Goal: Transaction & Acquisition: Purchase product/service

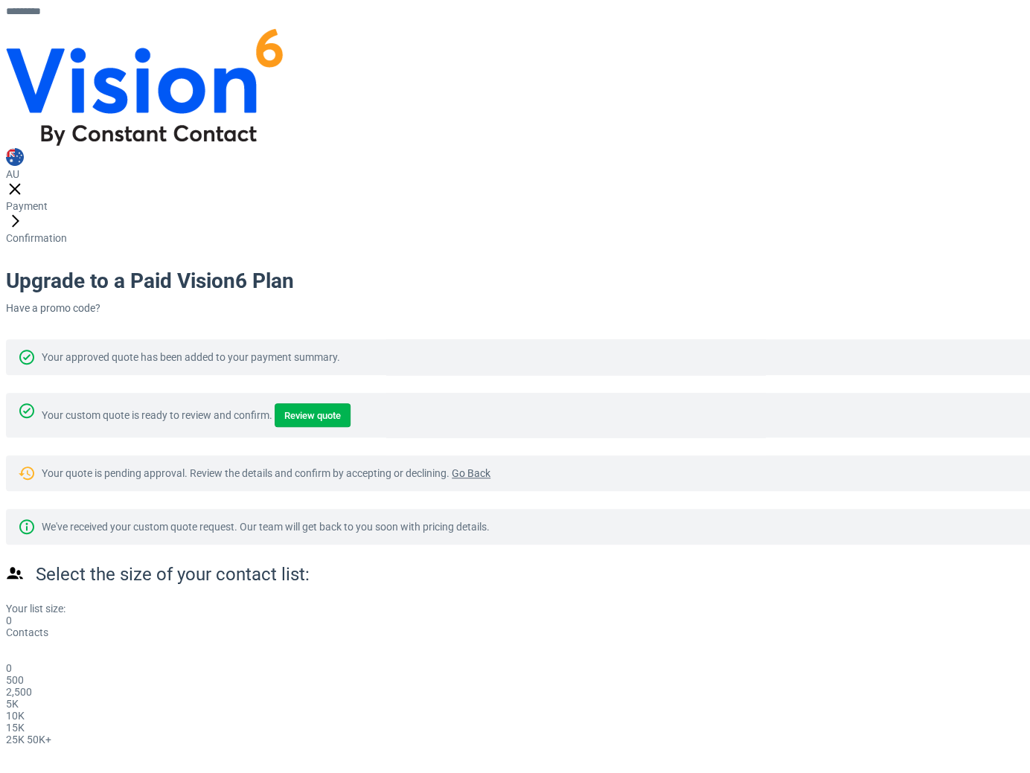
drag, startPoint x: 148, startPoint y: 452, endPoint x: 206, endPoint y: 455, distance: 58.2
click at [206, 563] on div "Select the size of your contact list: Your list size: 0 Contacts 0 0 500 2,500 …" at bounding box center [384, 703] width 756 height 281
drag, startPoint x: 162, startPoint y: 448, endPoint x: 612, endPoint y: 427, distance: 450.0
click at [612, 563] on div "Select the size of your contact list: Your list size: 46,029 Contacts 46,029 0 …" at bounding box center [384, 703] width 756 height 281
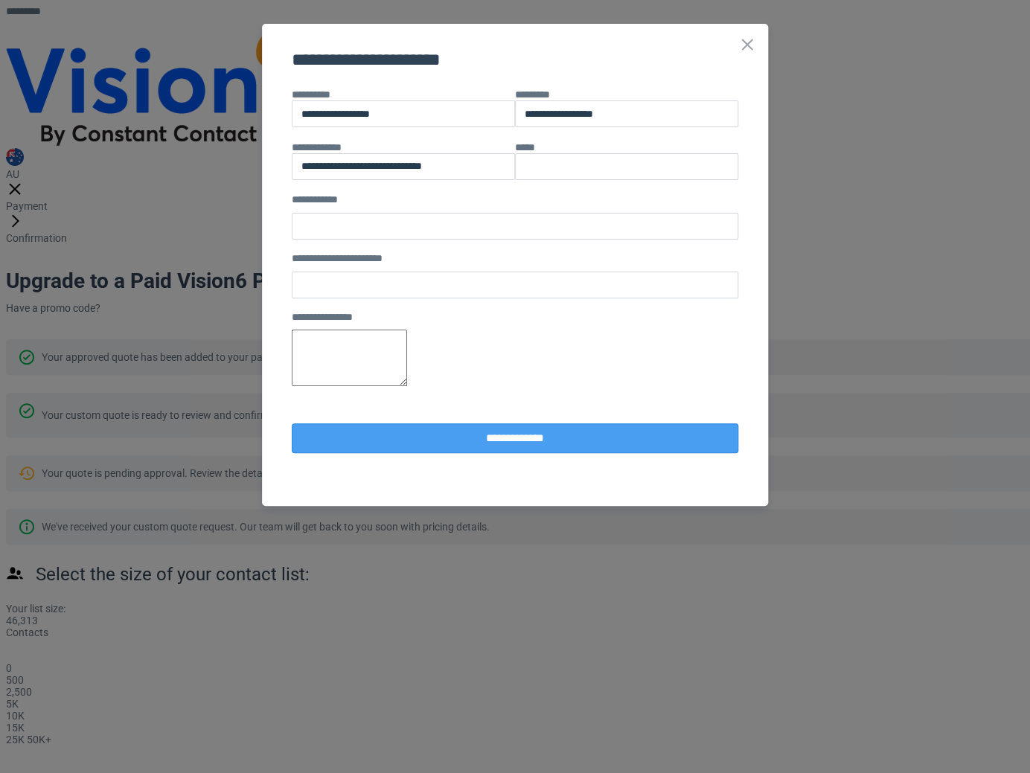
click at [586, 453] on button "**********" at bounding box center [515, 438] width 447 height 30
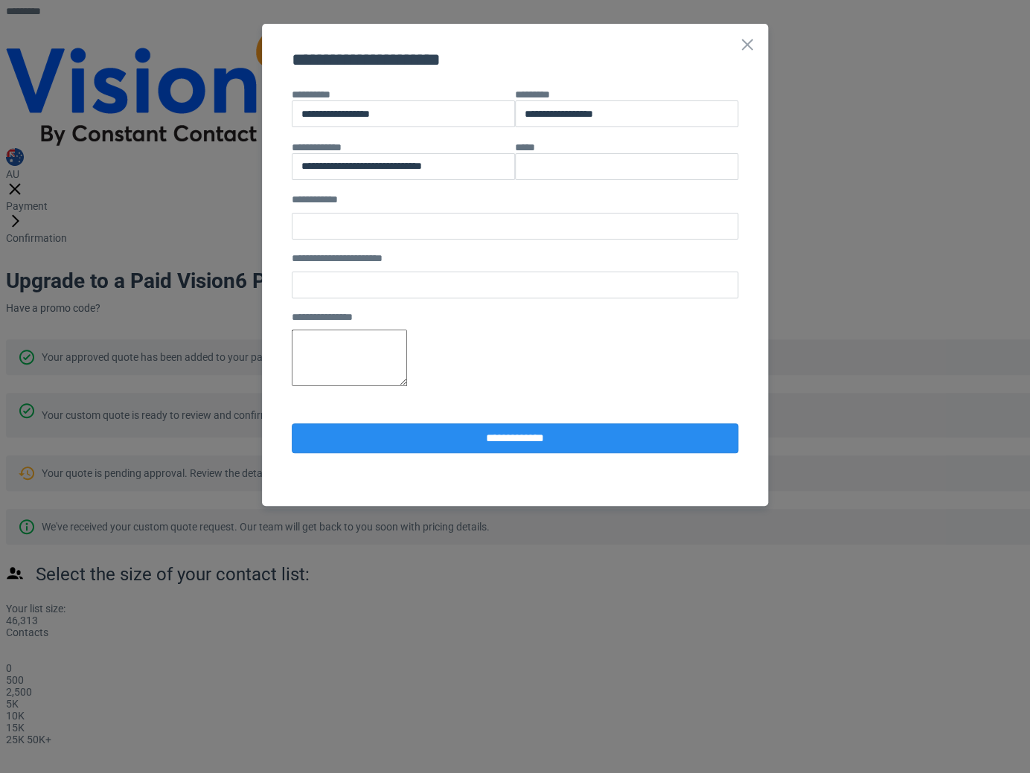
click at [735, 55] on h2 "**********" at bounding box center [515, 60] width 447 height 24
click at [745, 41] on icon at bounding box center [747, 45] width 18 height 18
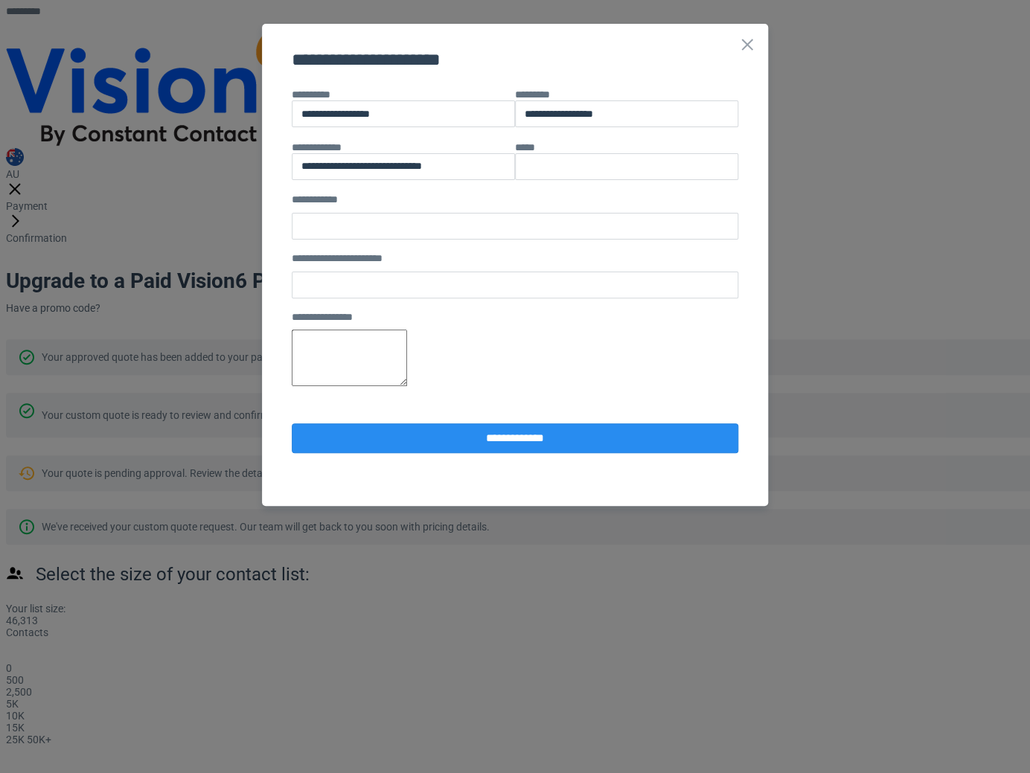
click at [752, 29] on div "**********" at bounding box center [515, 265] width 506 height 482
click at [749, 42] on polygon at bounding box center [747, 45] width 12 height 12
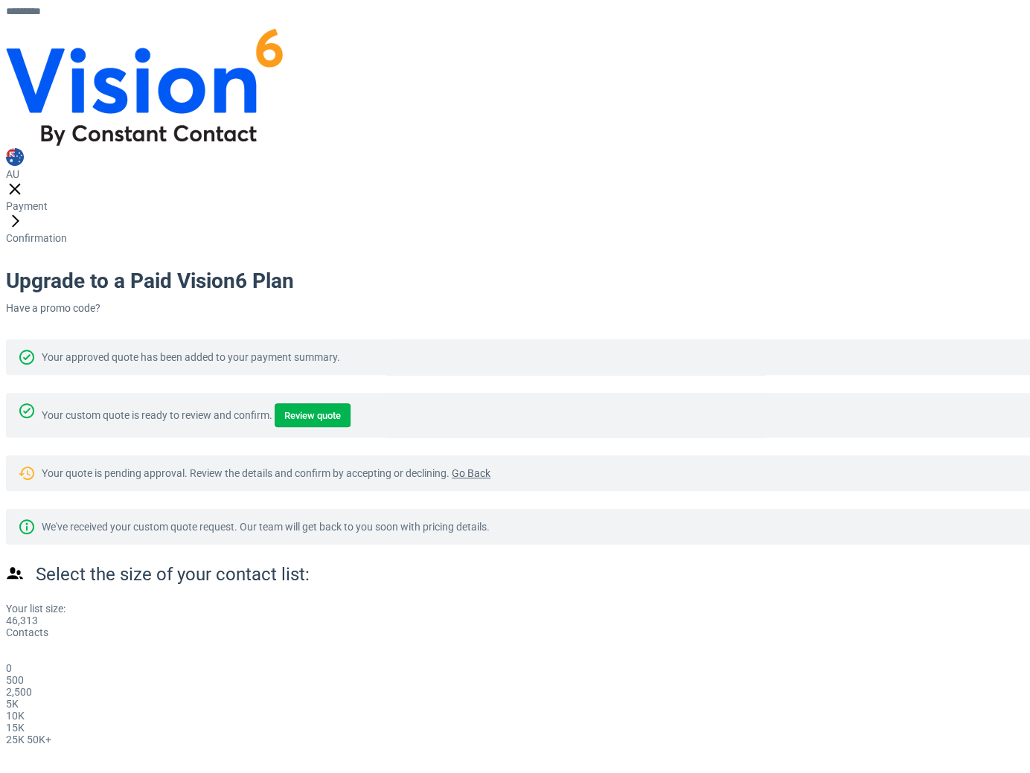
click at [140, 28] on div "*********" at bounding box center [73, 17] width 134 height 22
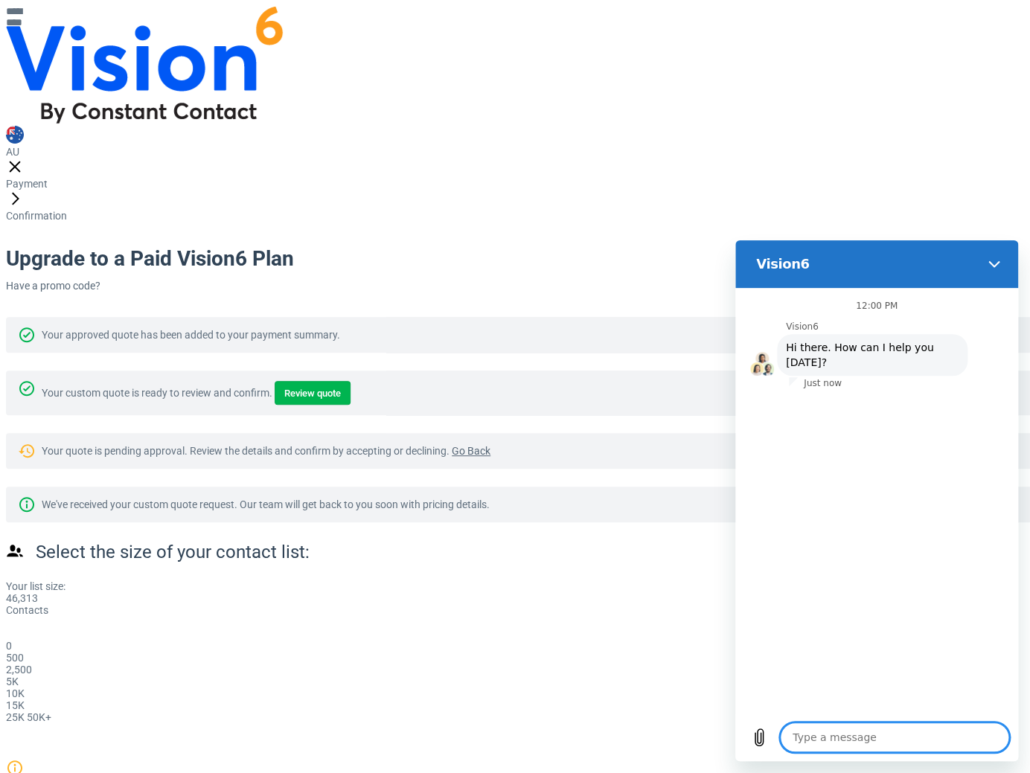
type textarea "x"
click at [859, 737] on textarea at bounding box center [894, 738] width 229 height 30
type textarea "t"
type textarea "x"
type textarea "te"
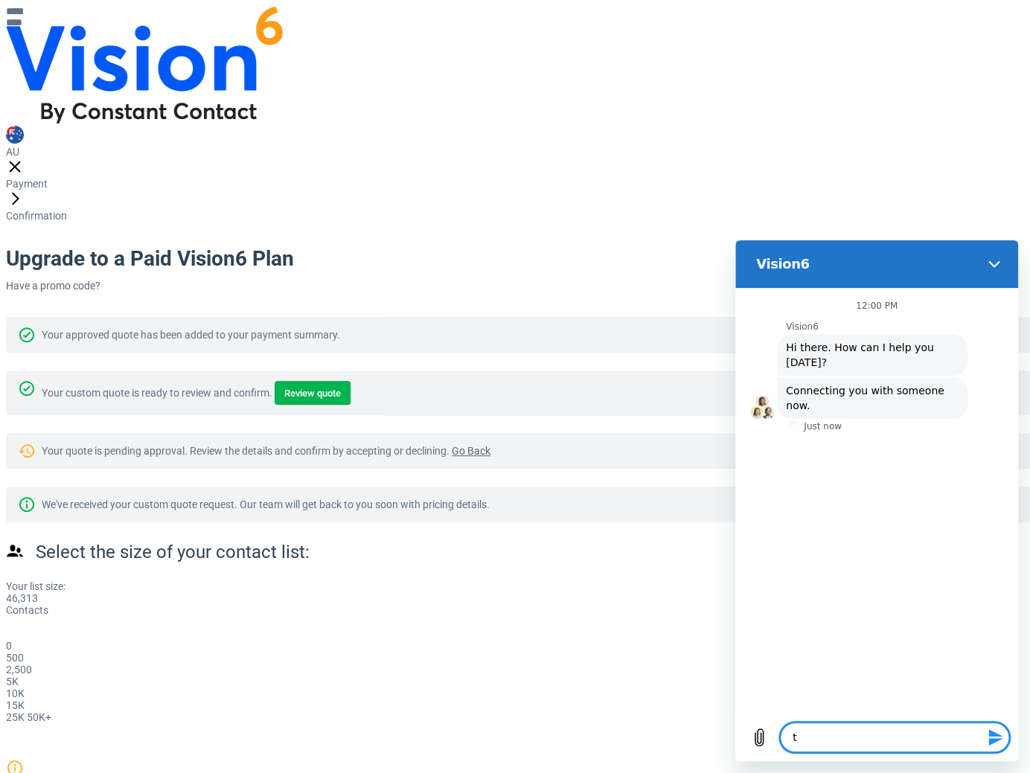
type textarea "x"
type textarea "tes"
type textarea "x"
type textarea "test"
type textarea "x"
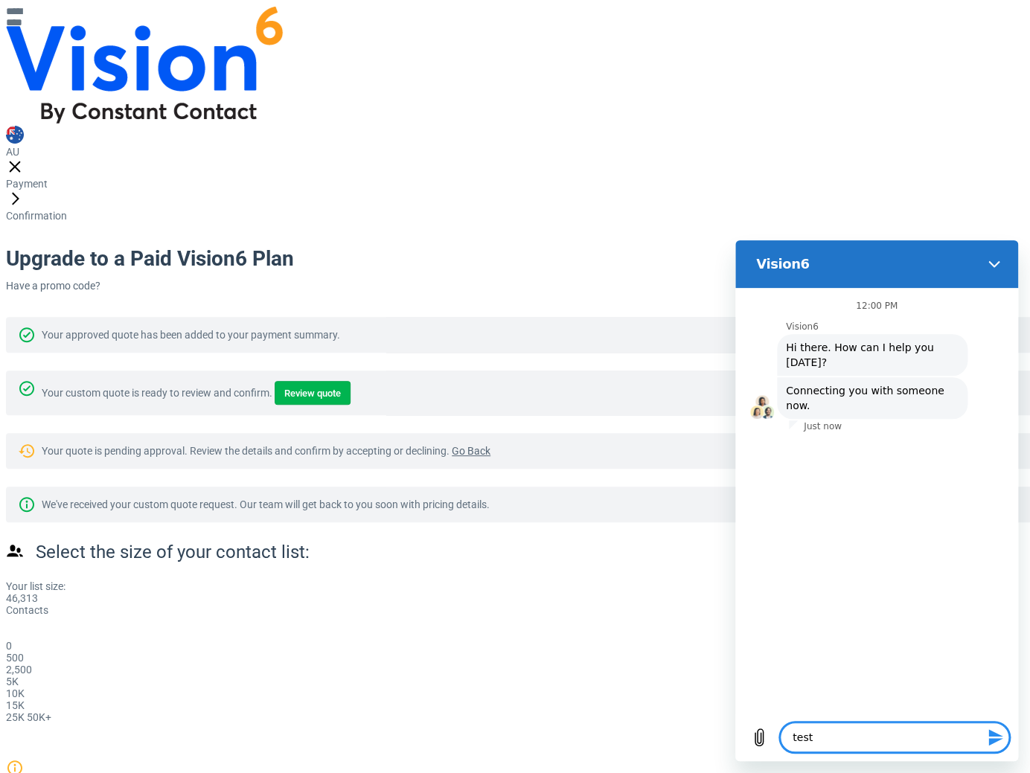
type textarea "testi"
type textarea "x"
type textarea "testin"
type textarea "x"
type textarea "testing"
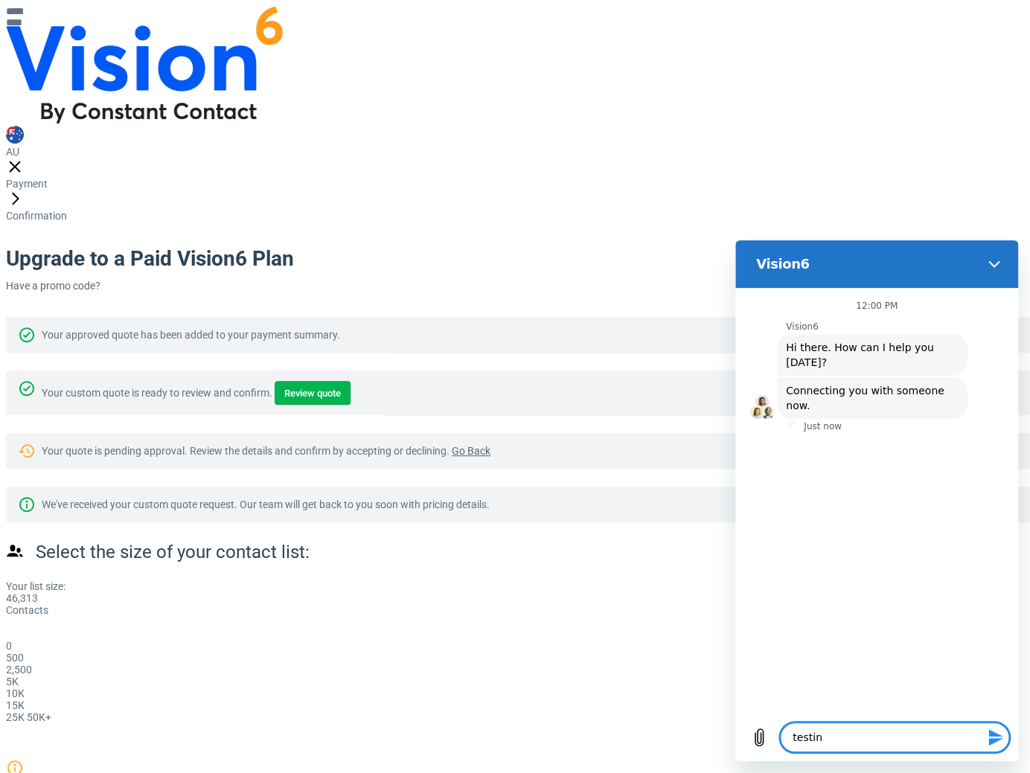
type textarea "x"
type textarea "testing"
type textarea "x"
type textarea "testing n"
type textarea "x"
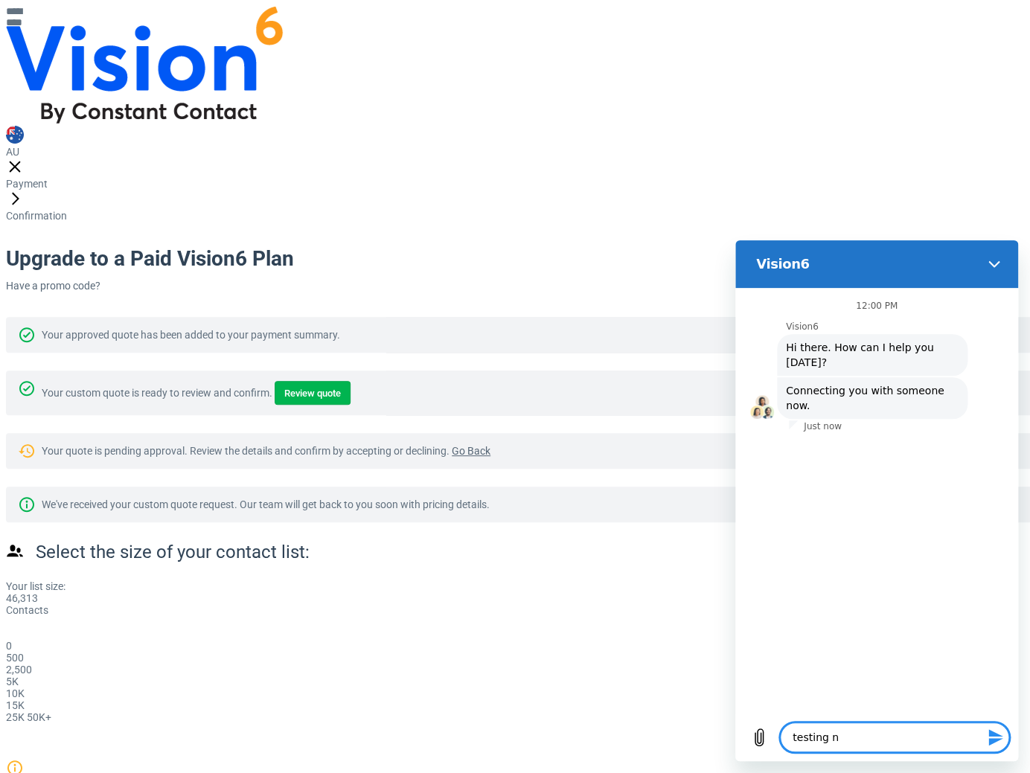
type textarea "testing ne"
type textarea "x"
type textarea "testing new"
type textarea "x"
type textarea "testing new"
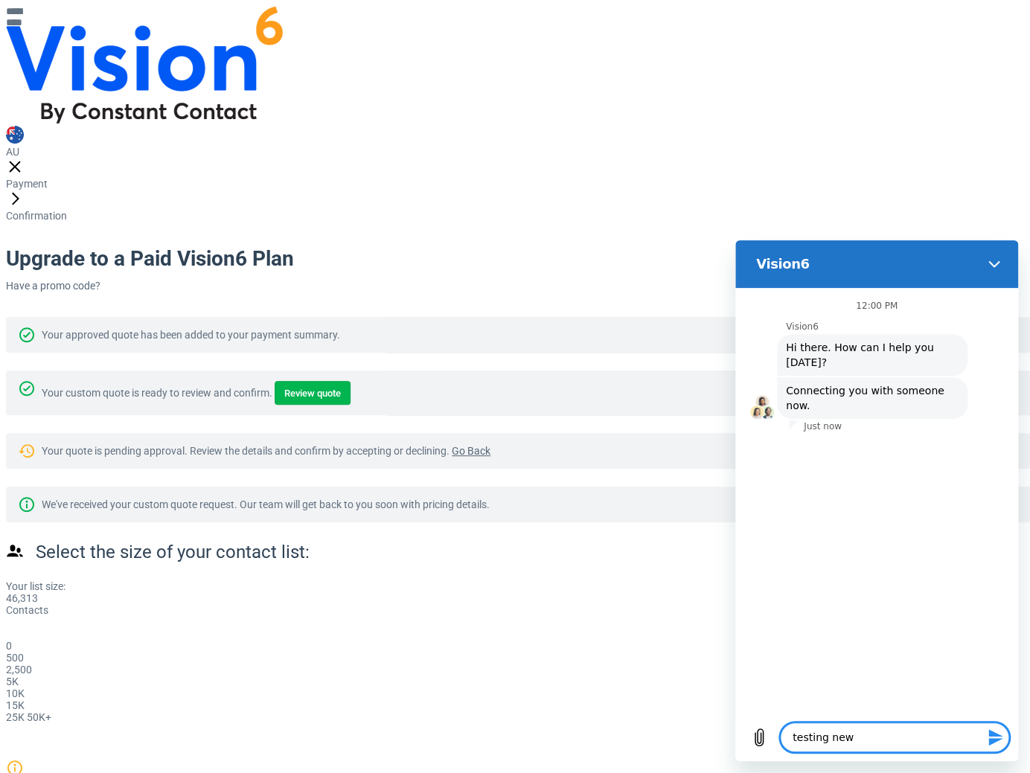
type textarea "x"
type textarea "testing new u"
type textarea "x"
type textarea "testing new up"
type textarea "x"
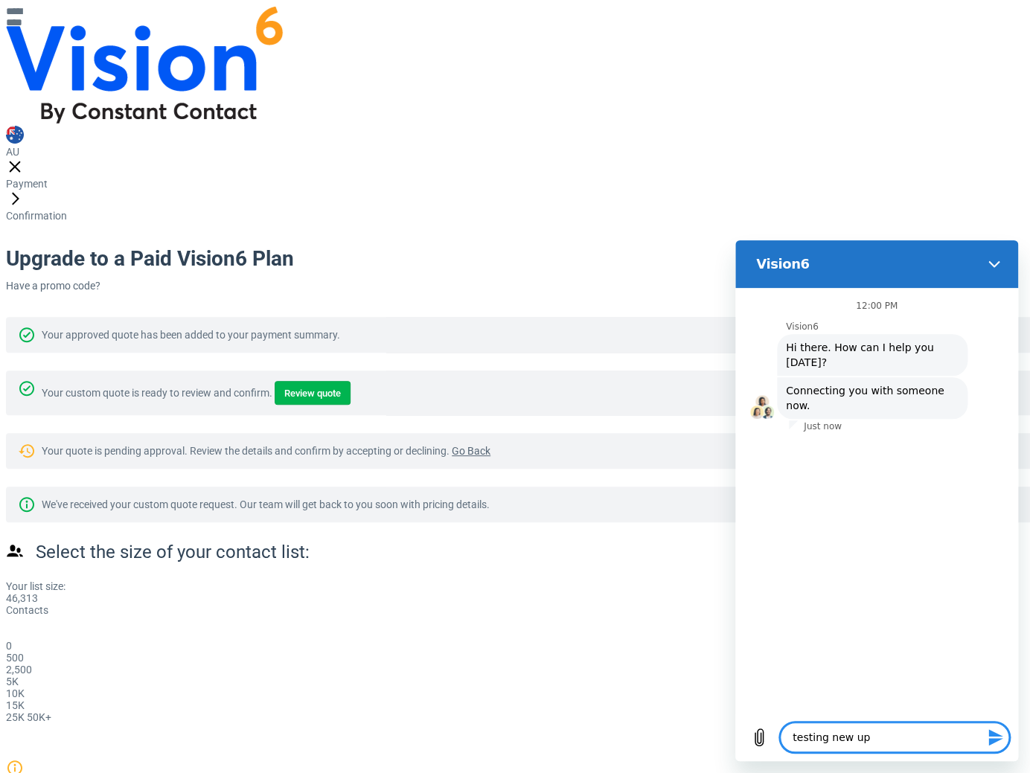
type textarea "testing new u"
type textarea "x"
type textarea "testing new"
type textarea "x"
type textarea "testing new u"
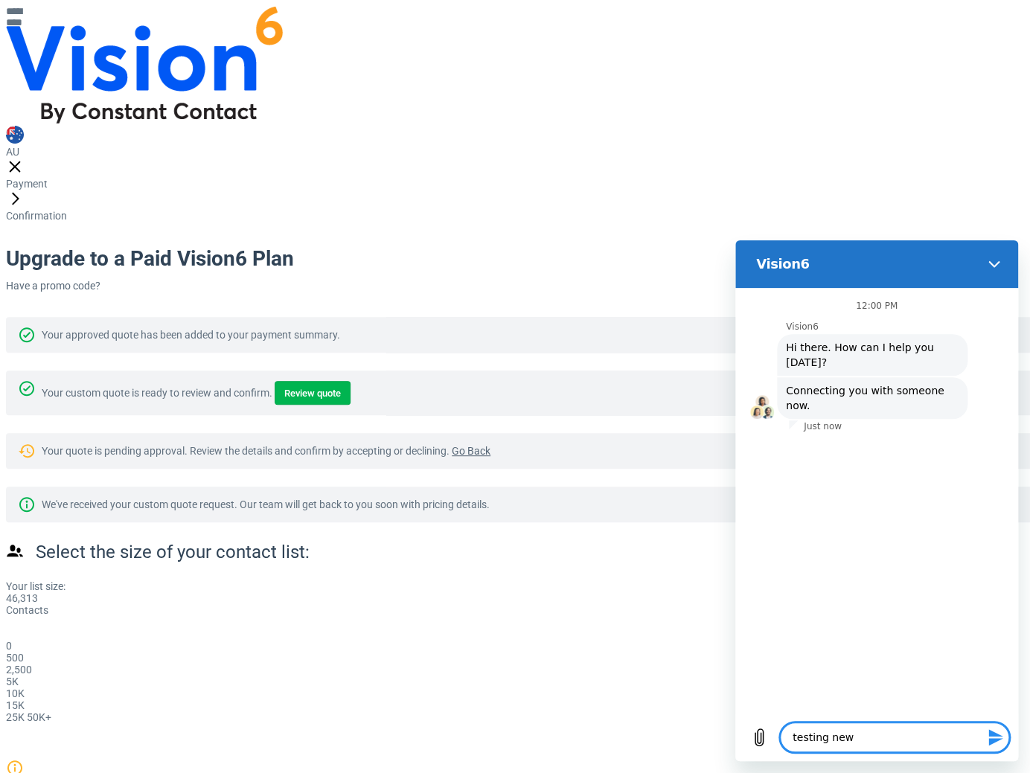
type textarea "x"
type textarea "testing new up"
type textarea "x"
type textarea "testing new upg"
type textarea "x"
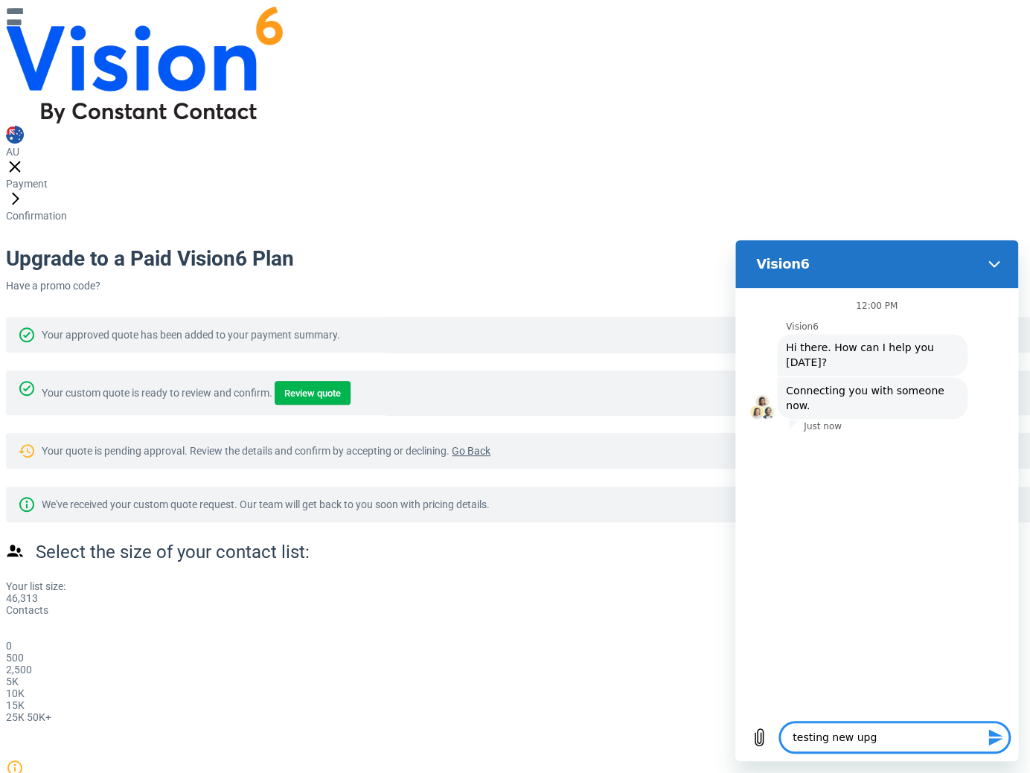
type textarea "testing new upgr"
type textarea "x"
type textarea "testing new upgra"
type textarea "x"
type textarea "testing new upgrac"
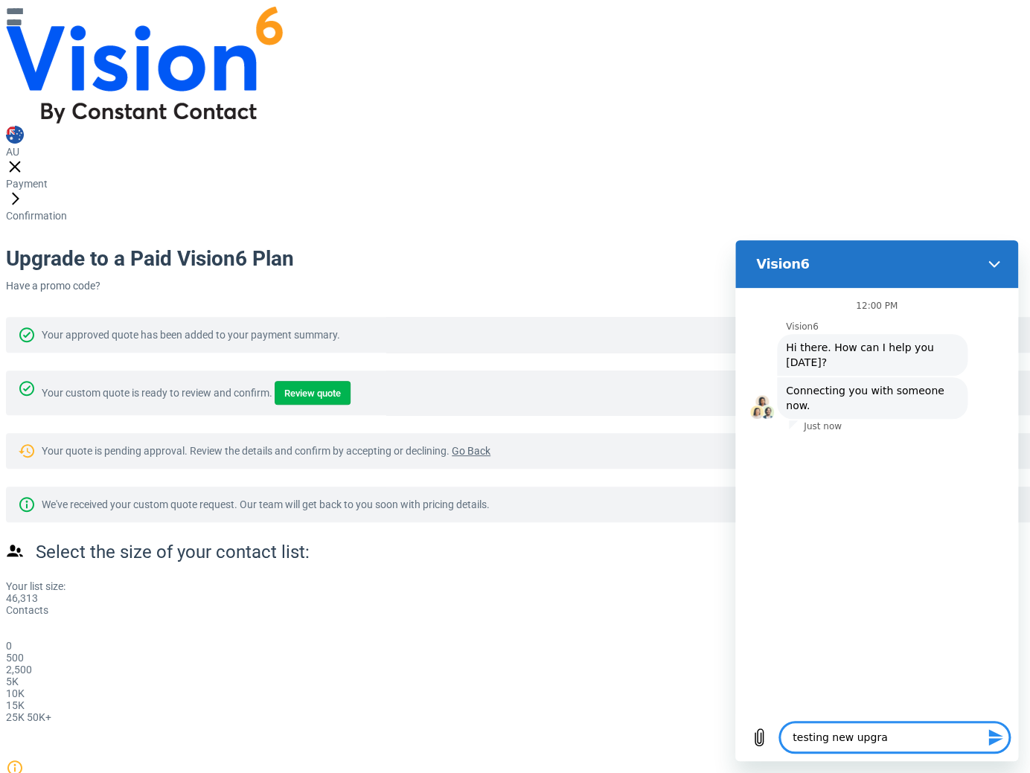
type textarea "x"
type textarea "testing new upgra"
type textarea "x"
type textarea "testing new upgrad"
type textarea "x"
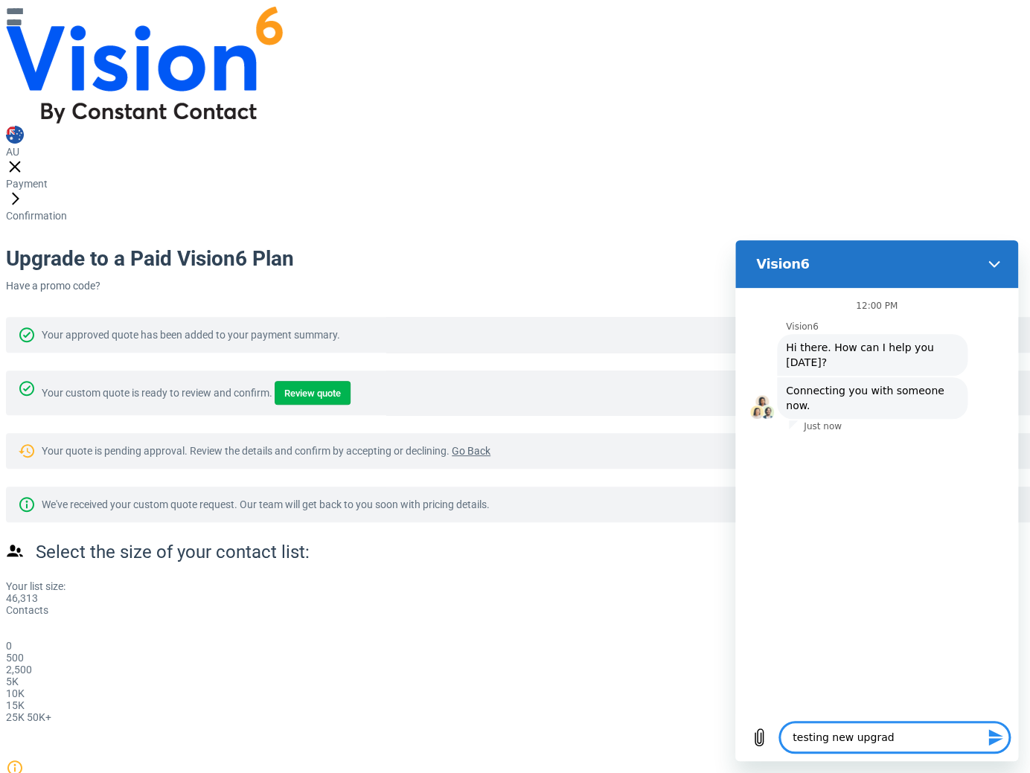
type textarea "testing new upgrade"
type textarea "x"
type textarea "testing new upgrade"
type textarea "x"
type textarea "testing new upgrade a"
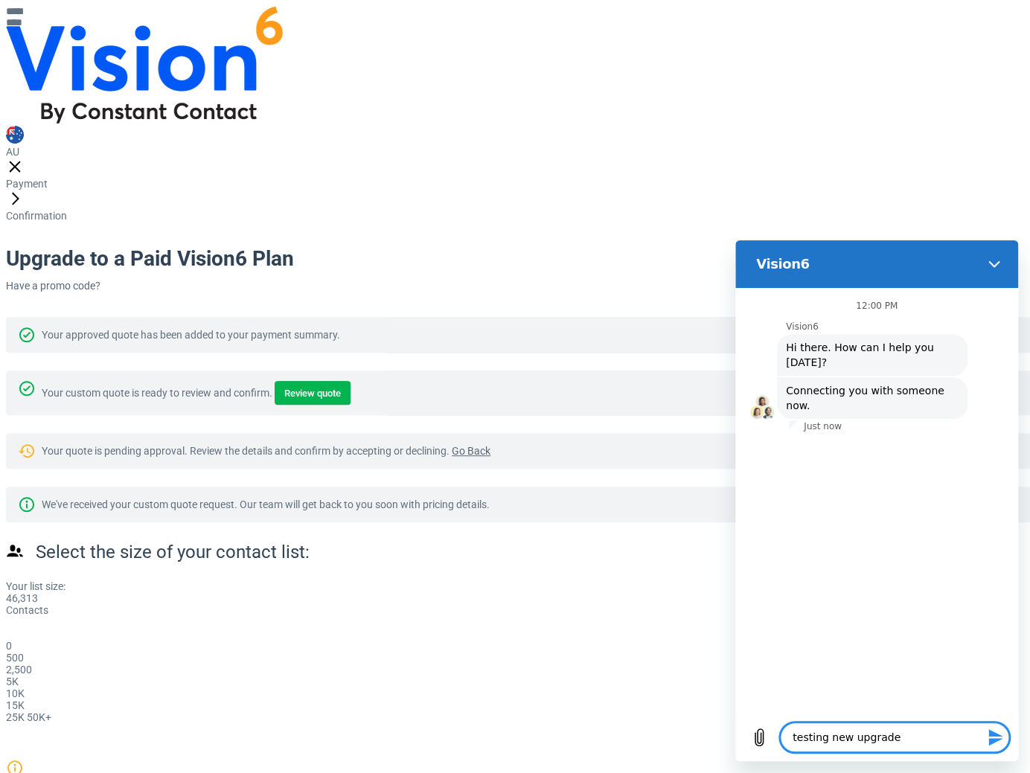
type textarea "x"
type textarea "testing new upgrade ac"
type textarea "x"
type textarea "testing new upgrade acc"
type textarea "x"
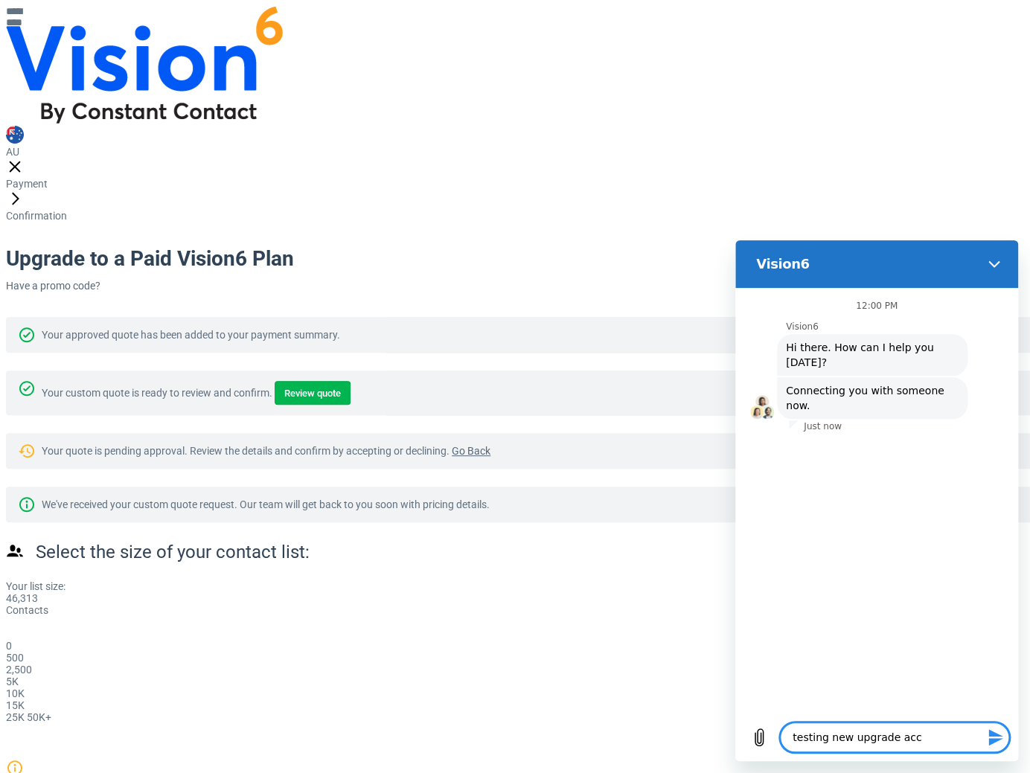
type textarea "testing new upgrade acco"
type textarea "x"
type textarea "testing new upgrade accou"
type textarea "x"
type textarea "testing new upgrade accoun"
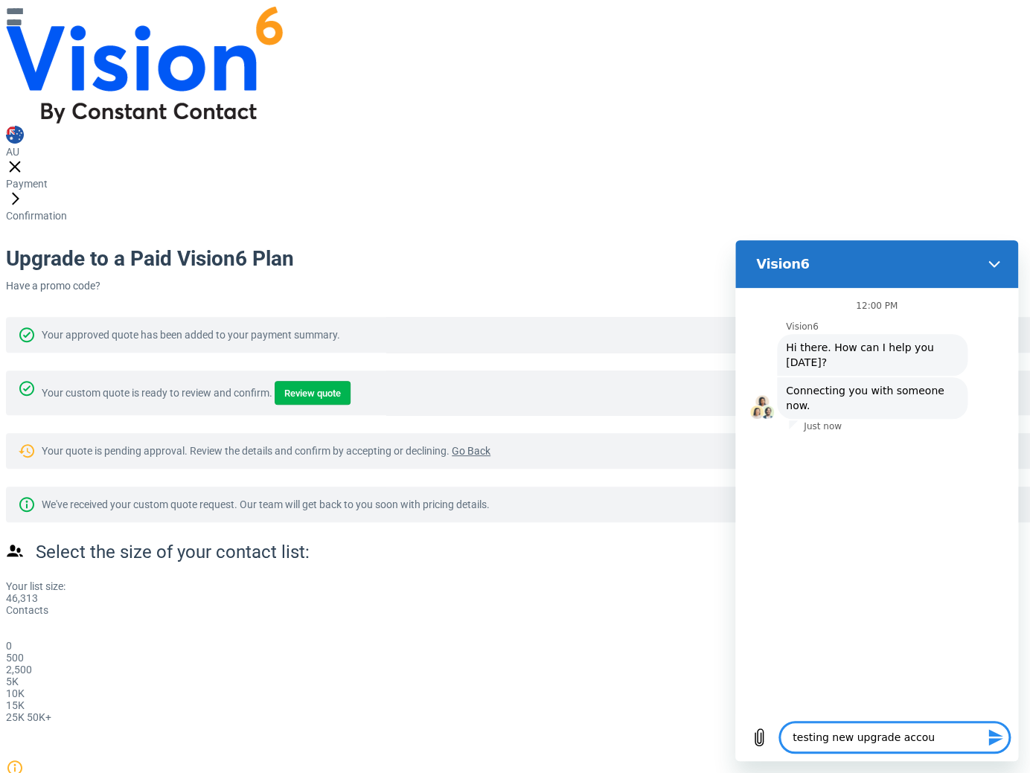
type textarea "x"
type textarea "testing new upgrade account"
type textarea "x"
type textarea "testing new upgrade account"
type textarea "x"
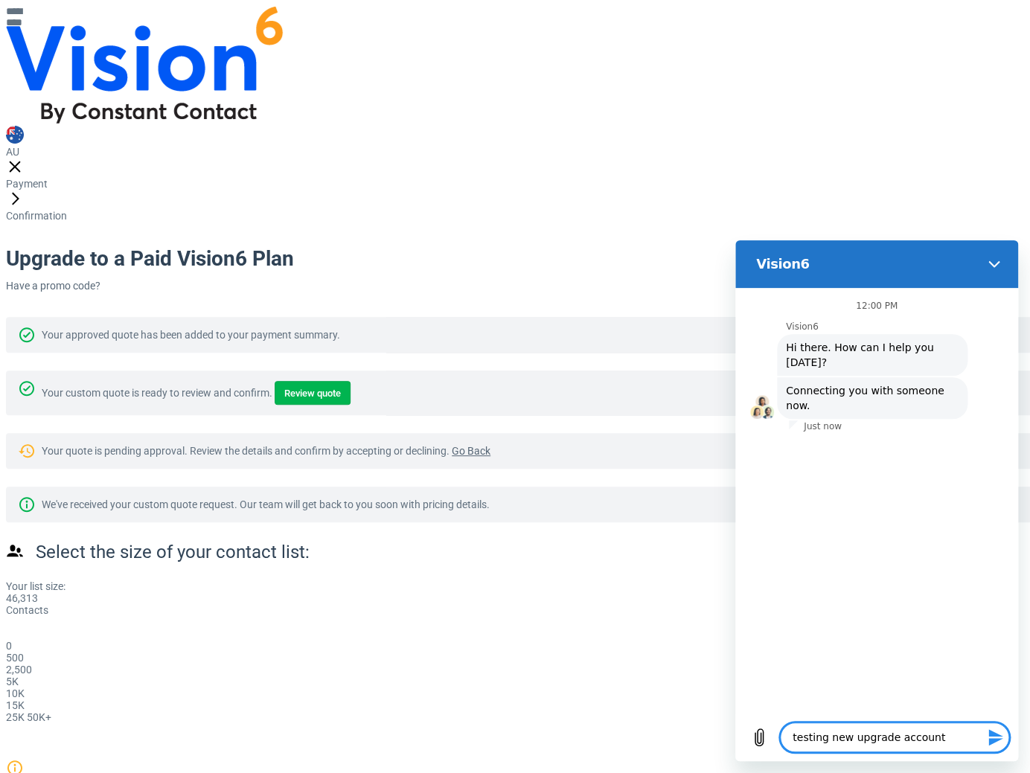
type textarea "testing new upgrade account c"
type textarea "x"
type textarea "testing new upgrade account ch"
type textarea "x"
type textarea "testing new upgrade account cha"
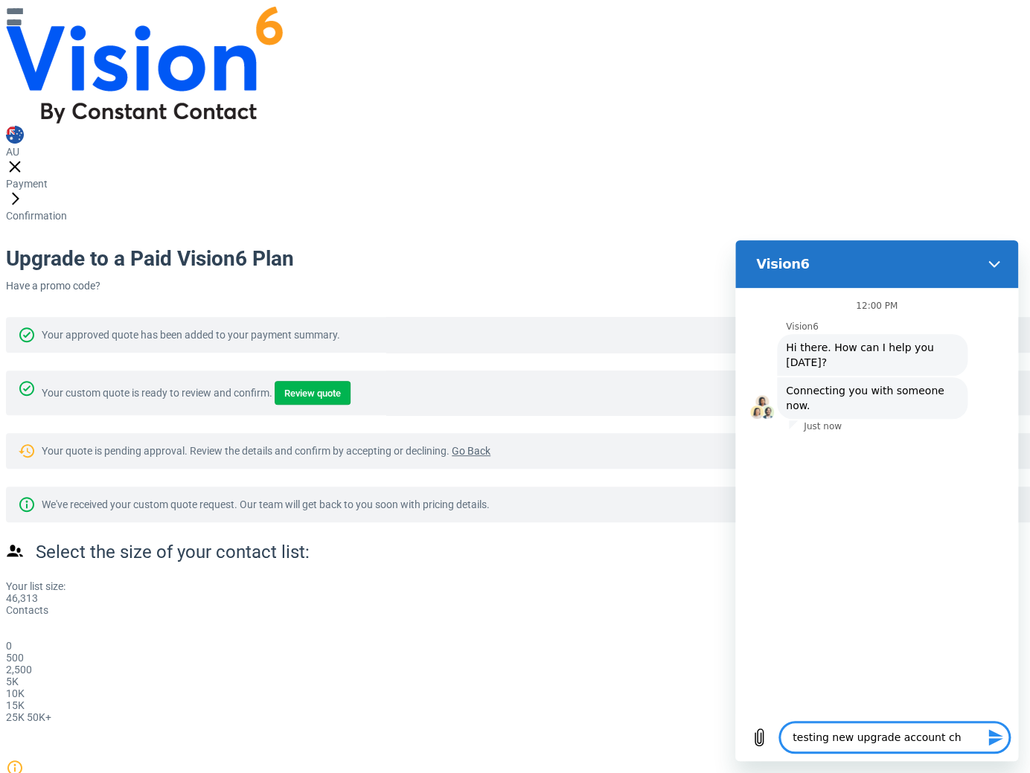
type textarea "x"
type textarea "testing new upgrade account chan"
type textarea "x"
type textarea "testing new upgrade account chang"
type textarea "x"
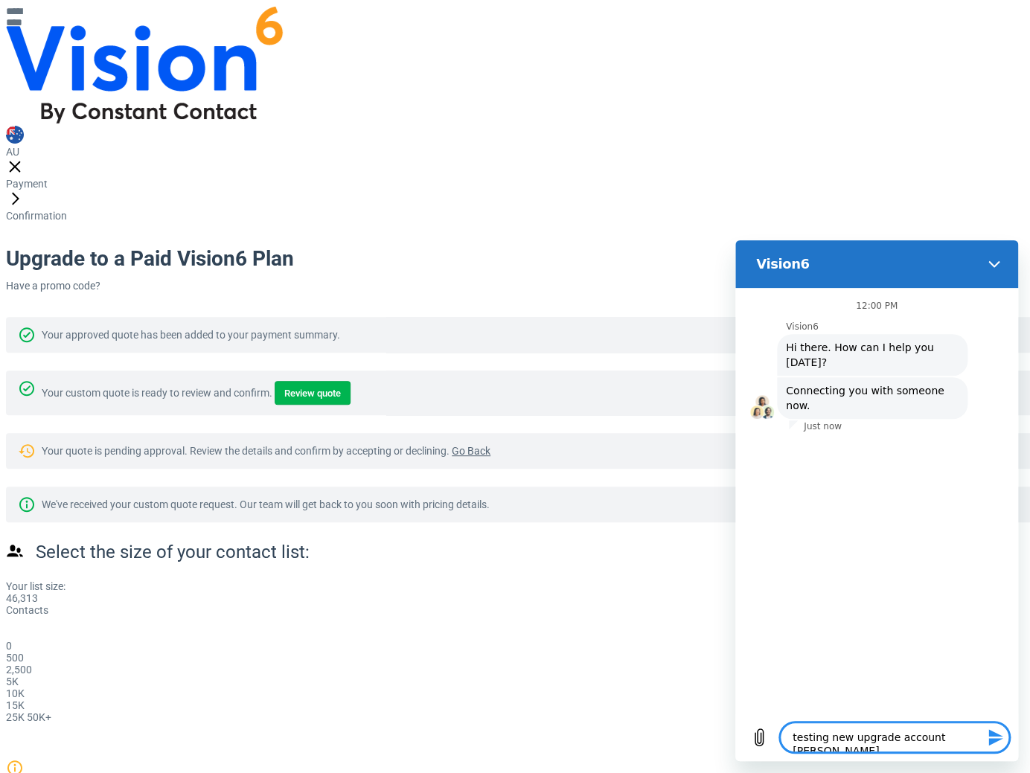
type textarea "testing new upgrade account change"
type textarea "x"
type textarea "testing new upgrade account changes"
type textarea "x"
type textarea "testing new upgrade account changes."
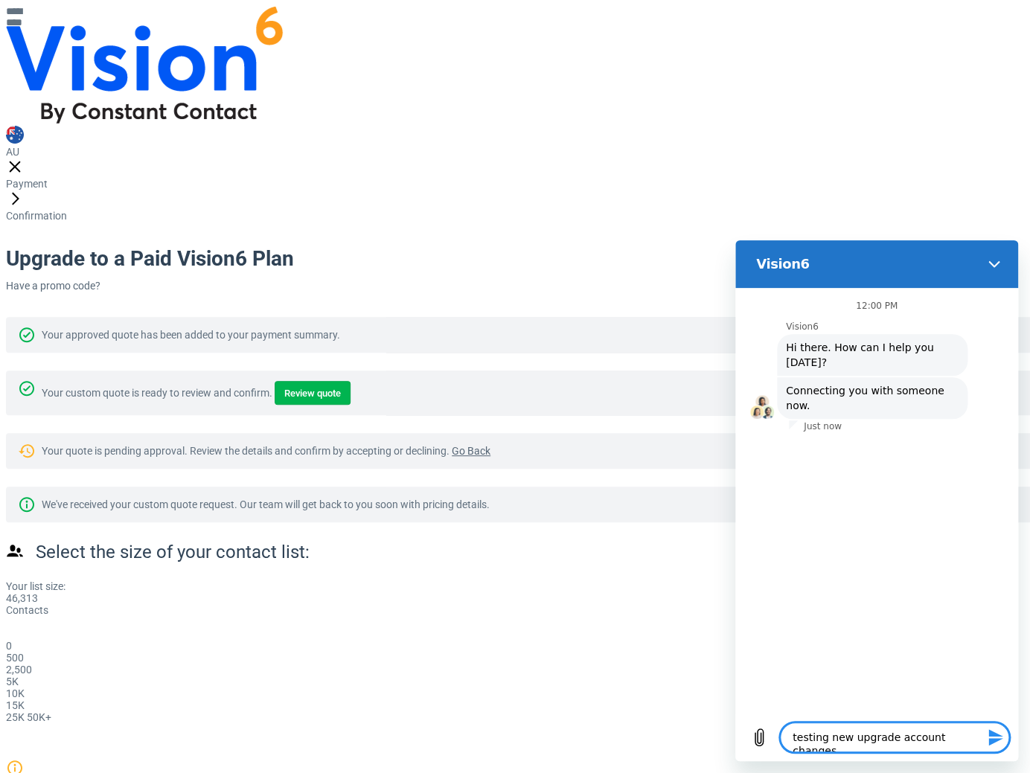
type textarea "x"
type textarea "testing new upgrade account changes."
type textarea "x"
type textarea "testing new upgrade account changes. p"
type textarea "x"
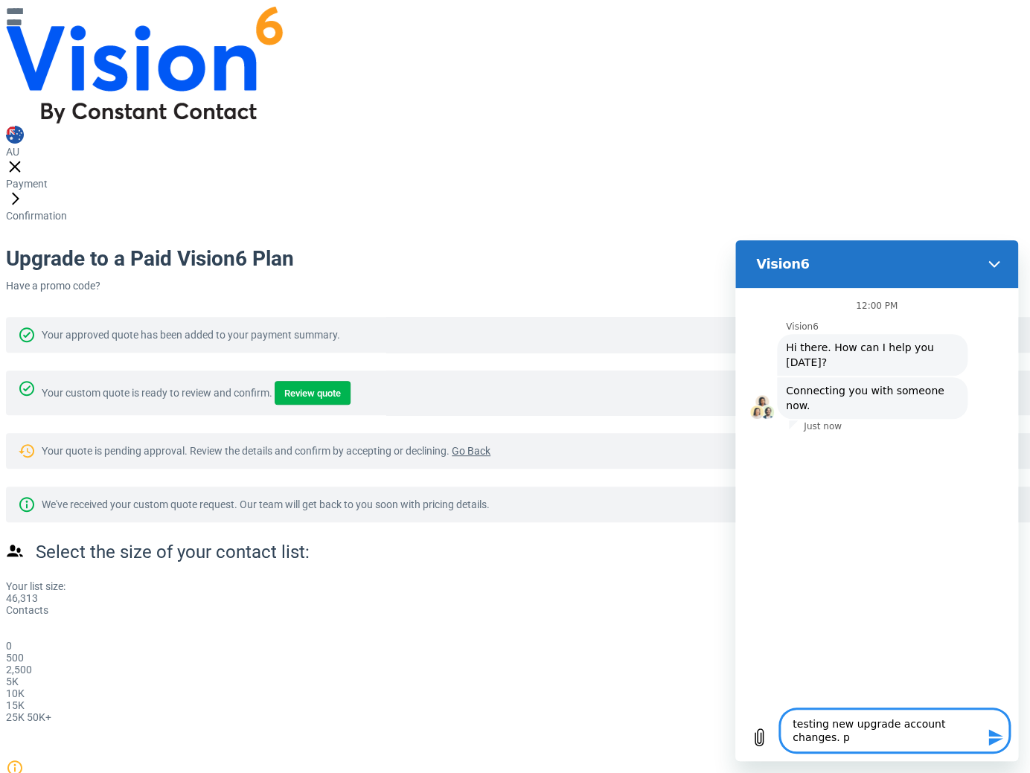
type textarea "testing new upgrade account changes. pl"
type textarea "x"
type textarea "testing new upgrade account changes. ple"
type textarea "x"
type textarea "testing new upgrade account changes. plea"
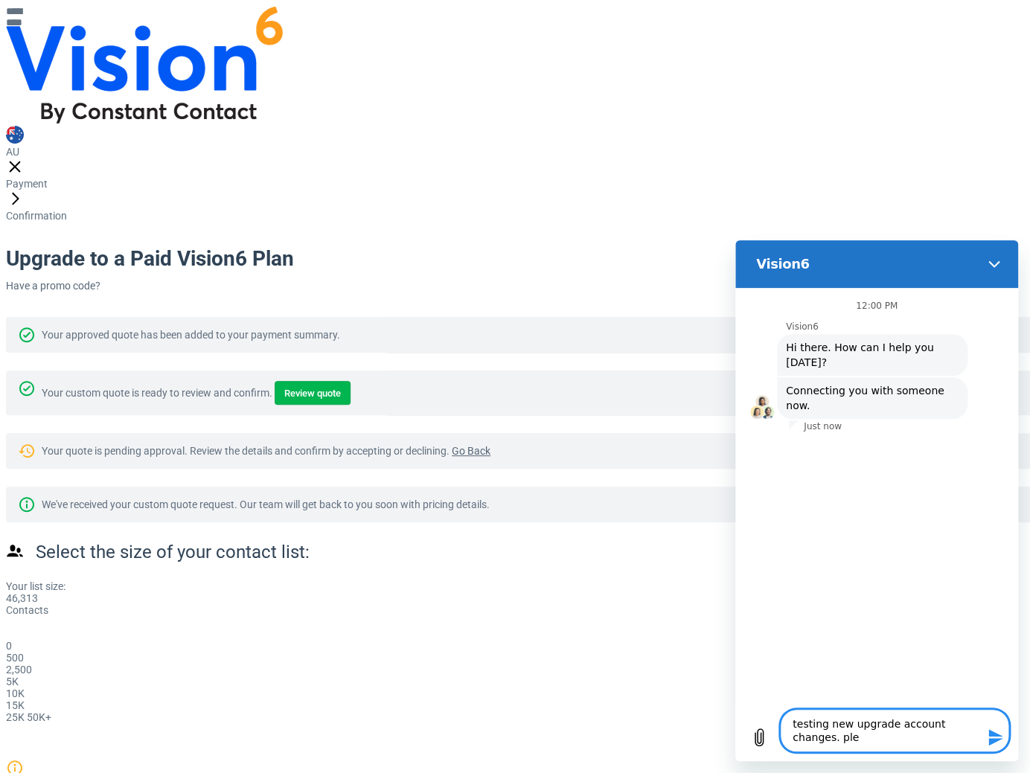
type textarea "x"
type textarea "testing new upgrade account changes. pleas"
type textarea "x"
type textarea "testing new upgrade account changes. please"
type textarea "x"
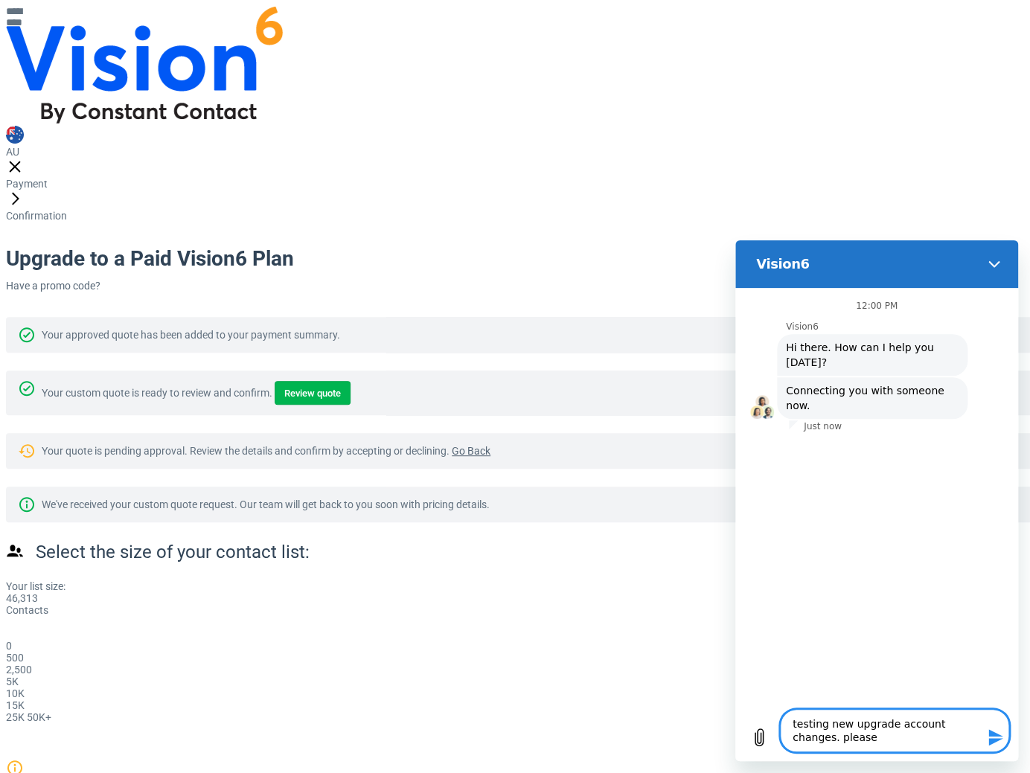
type textarea "testing new upgrade account changes. please"
type textarea "x"
type textarea "testing new upgrade account changes. please i"
type textarea "x"
type textarea "testing new upgrade account changes. please ig"
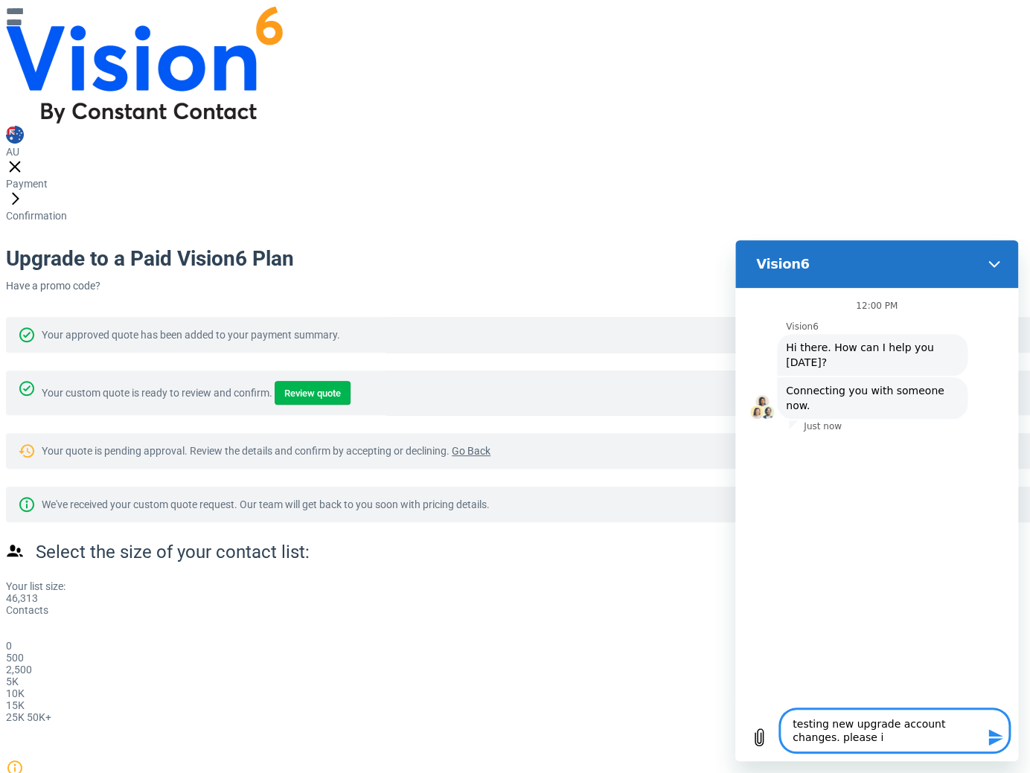
type textarea "x"
type textarea "testing new upgrade account changes. please ign"
type textarea "x"
type textarea "testing new upgrade account changes. please igno"
type textarea "x"
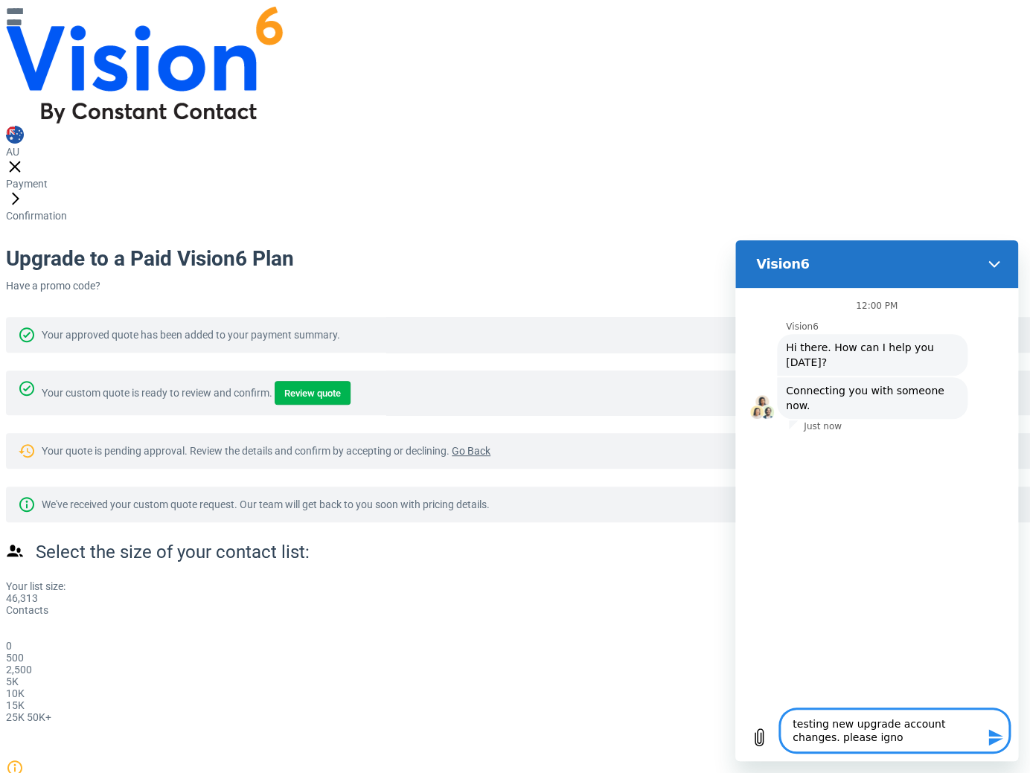
type textarea "testing new upgrade account changes. please ignor"
type textarea "x"
type textarea "testing new upgrade account changes. please ignore"
type textarea "x"
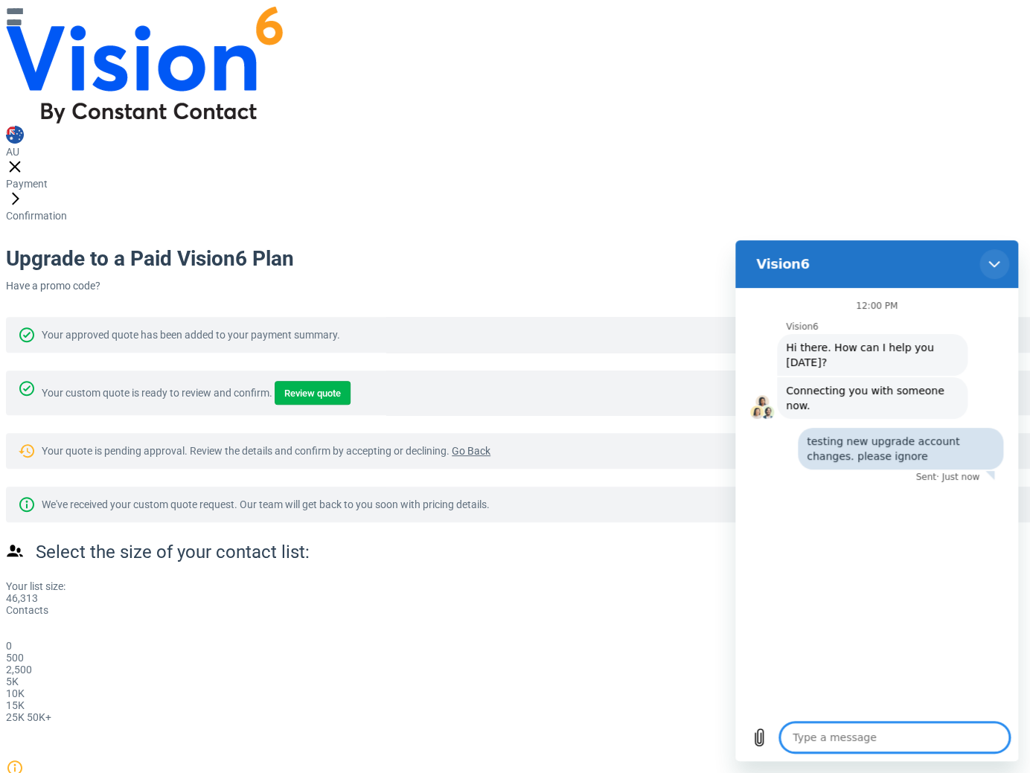
click at [990, 258] on button "Close" at bounding box center [994, 264] width 30 height 30
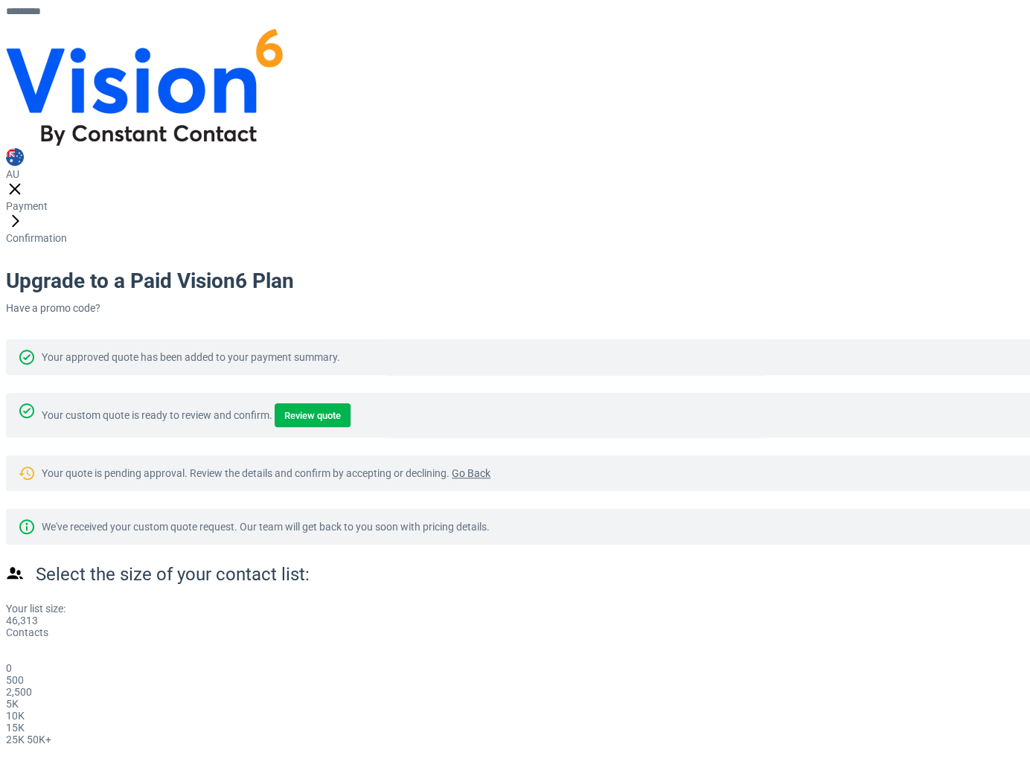
click at [936, 287] on div "Payment Confirmation Upgrade to a Paid Vision6 Plan Have a promo code? Your app…" at bounding box center [521, 502] width 1030 height 604
click at [909, 416] on div "Payment Confirmation Upgrade to a Paid Vision6 Plan Have a promo code? Your app…" at bounding box center [521, 502] width 1030 height 604
click at [24, 180] on icon at bounding box center [15, 189] width 18 height 18
type textarea "x"
